Goal: Find specific page/section: Find specific page/section

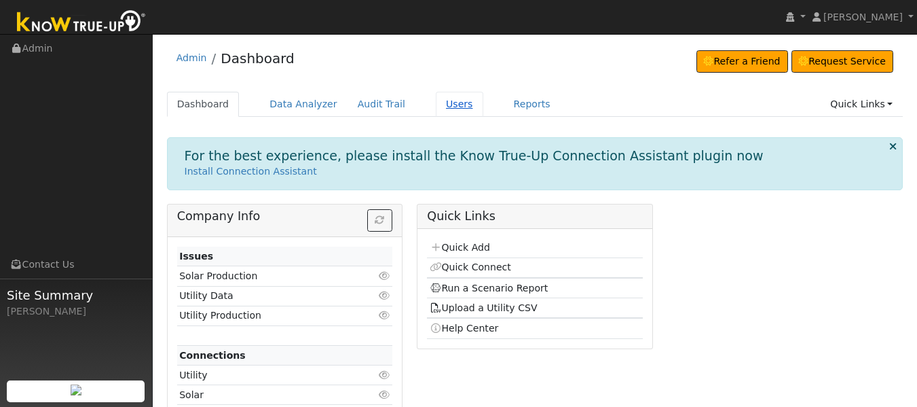
click at [439, 105] on link "Users" at bounding box center [460, 104] width 48 height 25
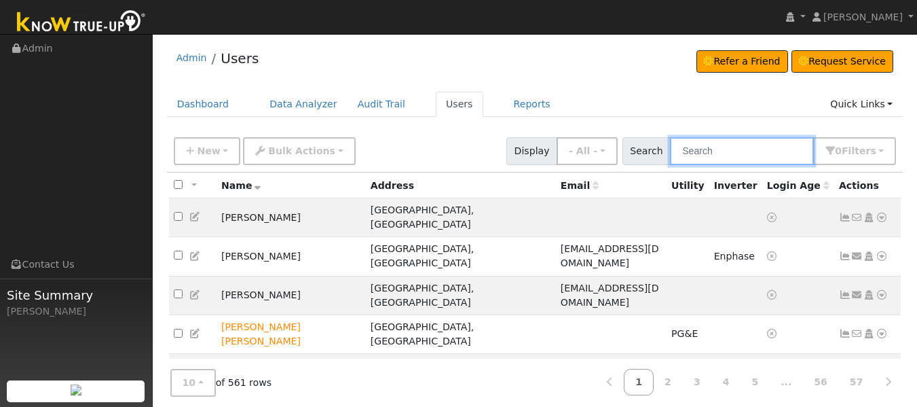
click at [710, 154] on input "text" at bounding box center [742, 151] width 144 height 28
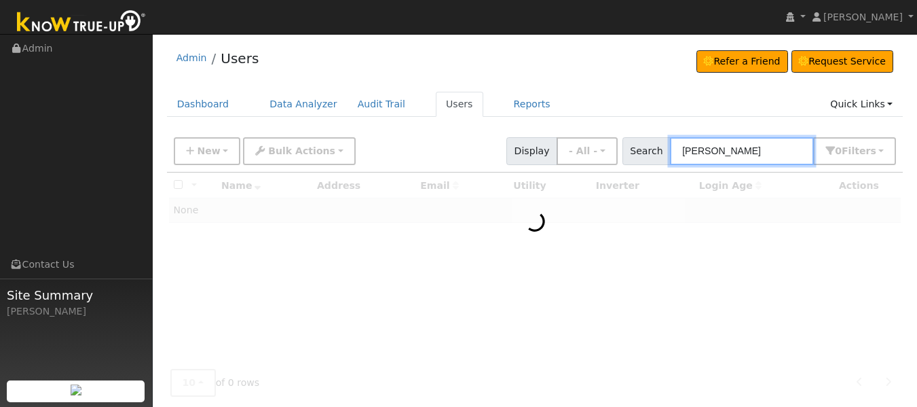
type input "[PERSON_NAME]"
